Goal: Use online tool/utility: Utilize a website feature to perform a specific function

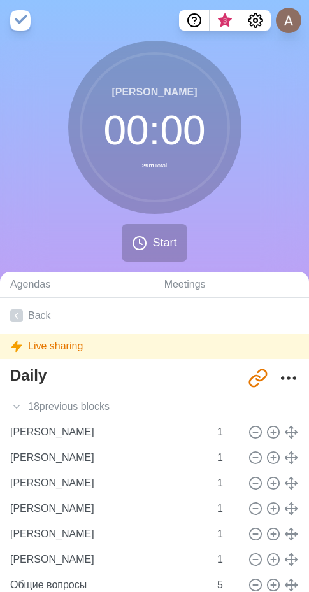
click at [258, 146] on div "[PERSON_NAME] 00 : 00 29m Total Start" at bounding box center [154, 156] width 309 height 231
click at [45, 315] on link "Back" at bounding box center [154, 316] width 309 height 36
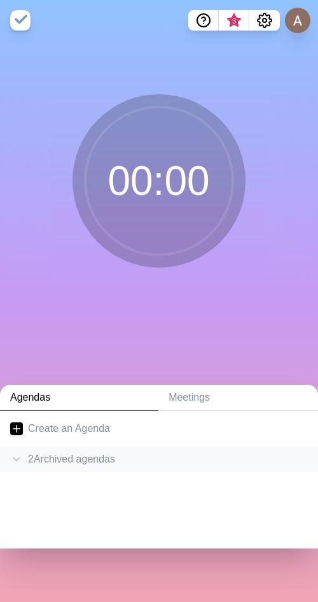
click at [82, 457] on div "2 Archived agenda s" at bounding box center [159, 458] width 318 height 25
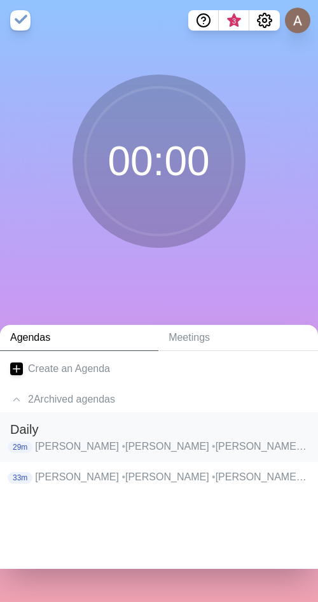
click at [113, 448] on p "Андронов Александр • Борзова Александра • Бормакова Анастасия • Ведеев Юрий • В…" at bounding box center [171, 446] width 273 height 15
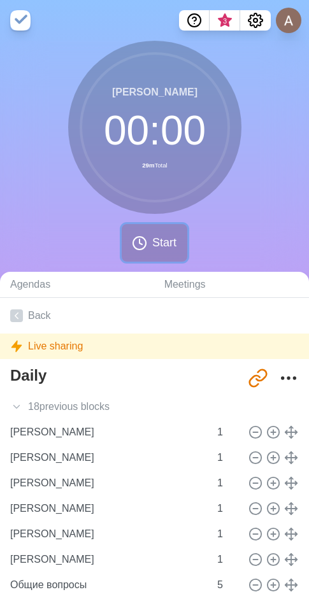
click at [156, 242] on span "Start" at bounding box center [164, 242] width 24 height 17
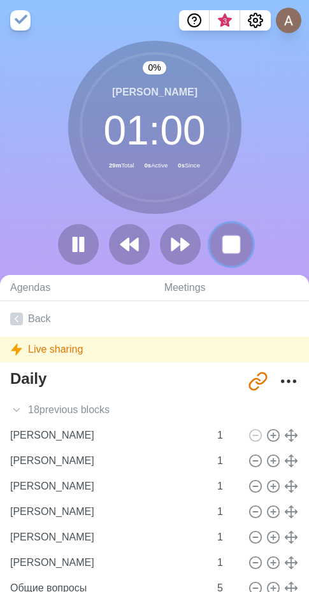
click at [231, 246] on rect at bounding box center [231, 244] width 16 height 16
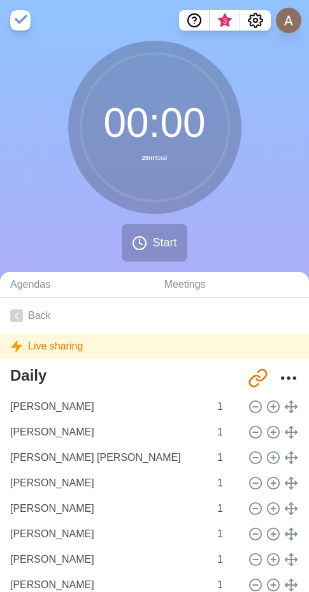
click at [251, 8] on nav "3" at bounding box center [154, 20] width 309 height 41
click at [253, 21] on circle "Settings" at bounding box center [255, 20] width 4 height 4
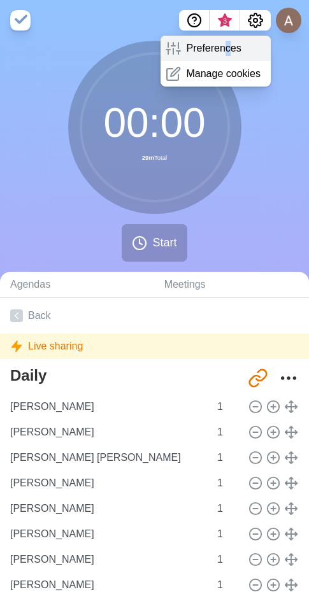
click at [227, 49] on p "Preferences" at bounding box center [213, 48] width 55 height 15
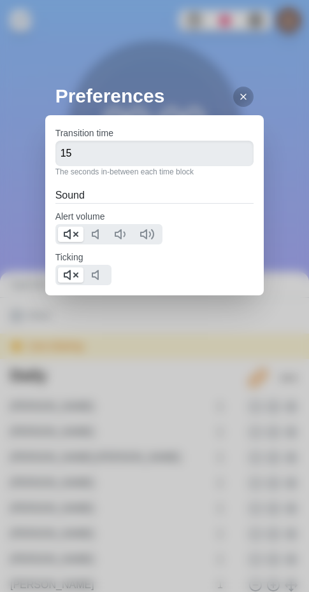
click at [72, 242] on div at bounding box center [108, 234] width 107 height 20
click at [70, 233] on polygon at bounding box center [67, 234] width 6 height 9
click at [66, 274] on icon at bounding box center [70, 274] width 15 height 15
click at [241, 95] on div at bounding box center [243, 97] width 20 height 20
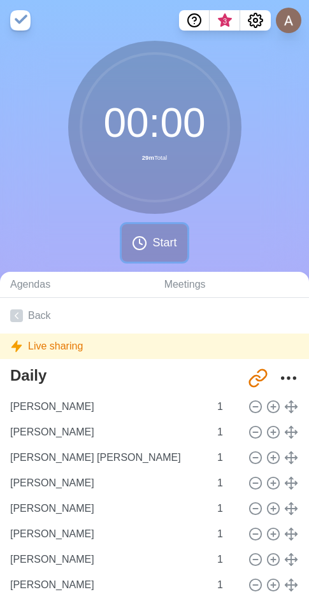
click at [155, 245] on span "Start" at bounding box center [164, 242] width 24 height 17
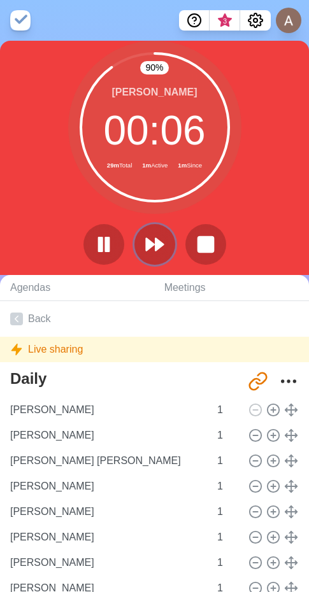
click at [148, 234] on button at bounding box center [154, 244] width 41 height 41
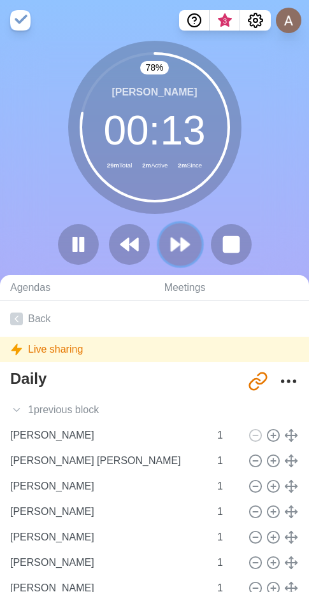
click at [176, 253] on icon at bounding box center [180, 245] width 22 height 22
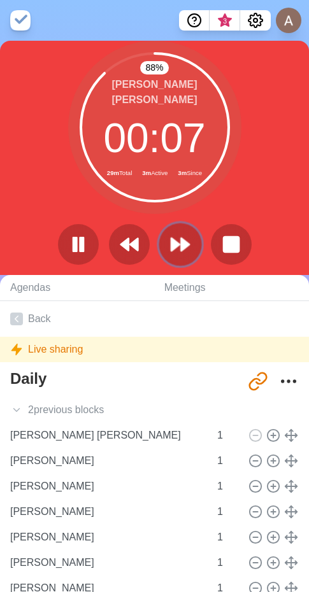
click at [181, 234] on icon at bounding box center [180, 245] width 22 height 22
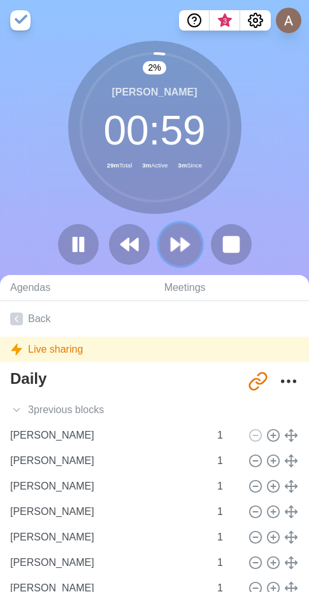
click at [188, 239] on icon at bounding box center [180, 245] width 22 height 22
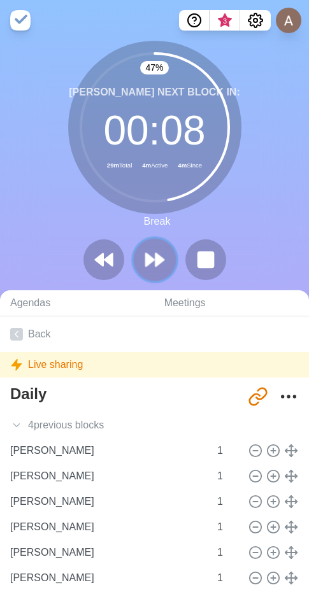
click at [167, 263] on button at bounding box center [154, 259] width 43 height 43
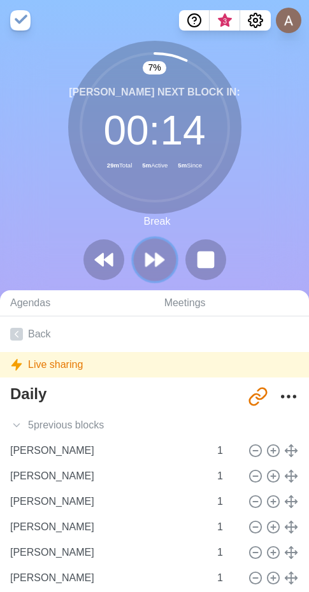
click at [163, 276] on button at bounding box center [154, 259] width 43 height 43
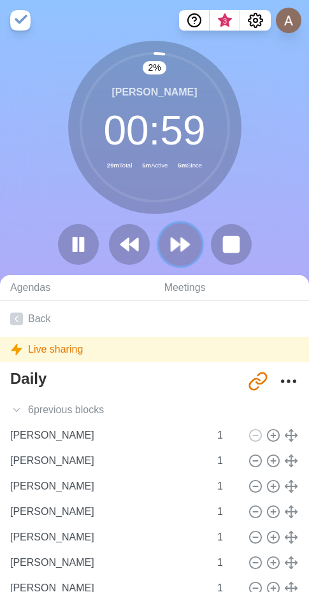
click at [178, 241] on icon at bounding box center [180, 245] width 22 height 22
click at [174, 244] on polygon at bounding box center [175, 244] width 8 height 13
click at [192, 237] on button at bounding box center [180, 244] width 43 height 43
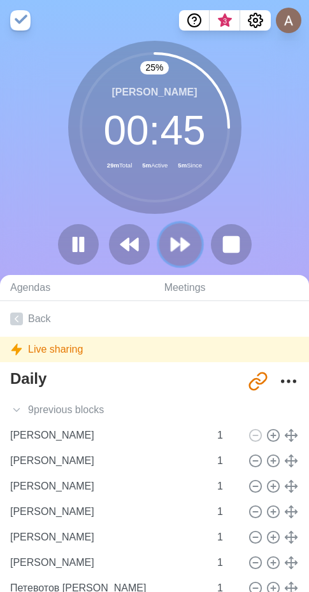
click at [181, 245] on polygon at bounding box center [185, 244] width 8 height 13
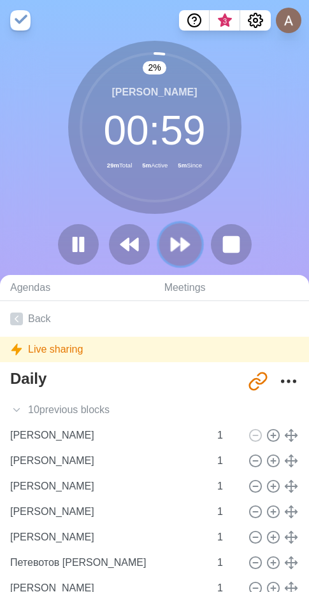
click at [181, 245] on polygon at bounding box center [185, 244] width 8 height 13
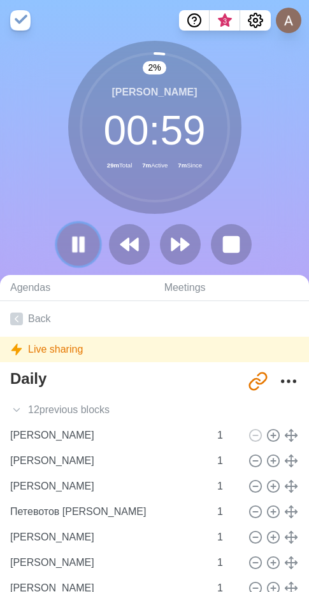
click at [83, 246] on rect at bounding box center [82, 244] width 4 height 14
click at [195, 250] on button at bounding box center [180, 244] width 43 height 43
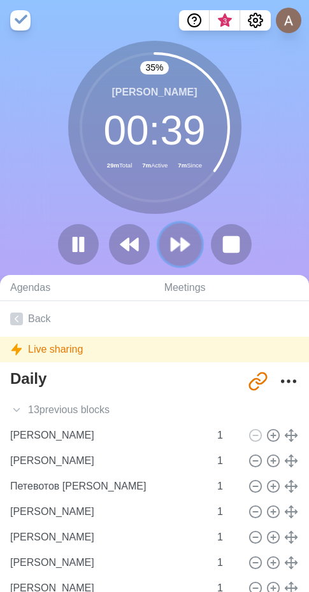
click at [185, 234] on icon at bounding box center [180, 245] width 22 height 22
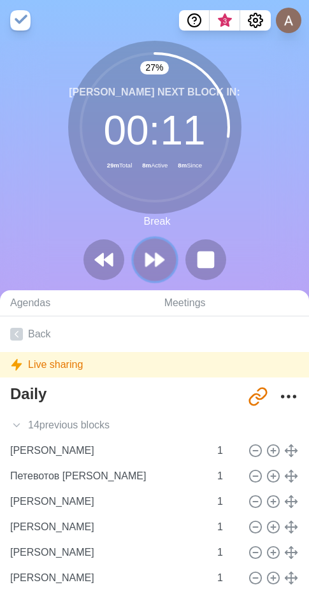
click at [167, 253] on button at bounding box center [154, 259] width 43 height 43
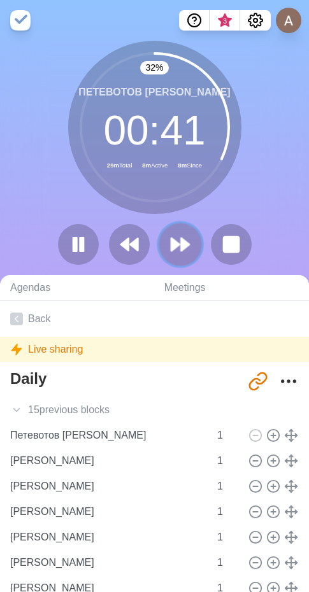
click at [189, 251] on icon at bounding box center [180, 245] width 22 height 22
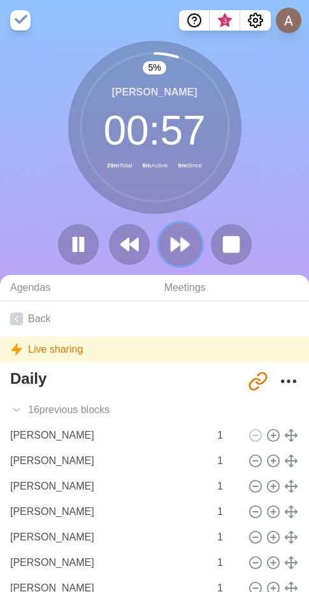
click at [189, 251] on icon at bounding box center [180, 245] width 22 height 22
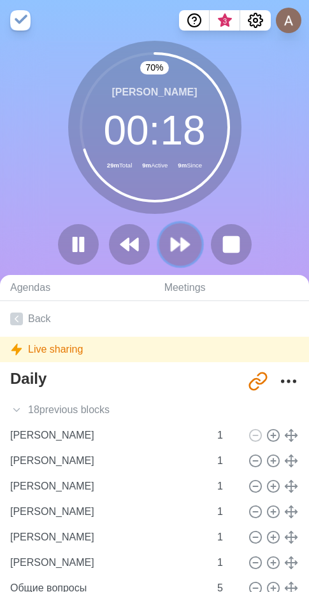
click at [186, 240] on icon at bounding box center [180, 245] width 22 height 22
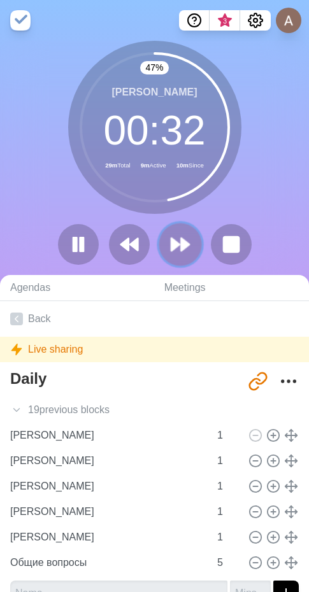
click at [176, 240] on icon at bounding box center [180, 245] width 22 height 22
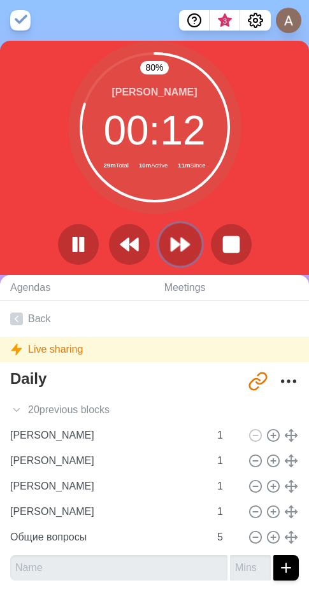
click at [199, 242] on button at bounding box center [180, 244] width 43 height 43
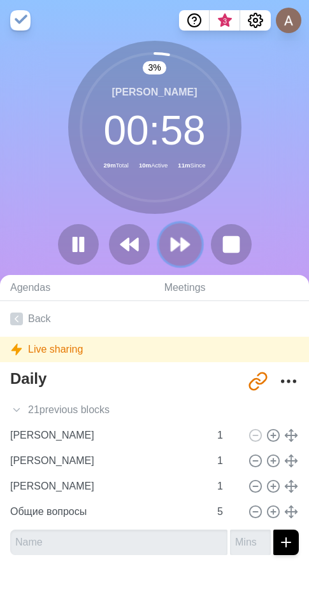
click at [181, 246] on polygon at bounding box center [185, 244] width 8 height 13
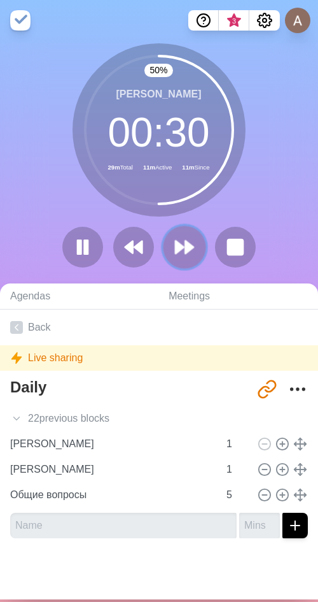
click at [185, 243] on polygon at bounding box center [189, 247] width 8 height 13
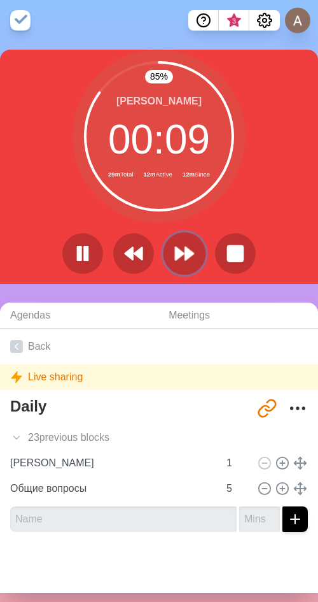
click at [167, 246] on button at bounding box center [184, 253] width 43 height 43
